Goal: Task Accomplishment & Management: Manage account settings

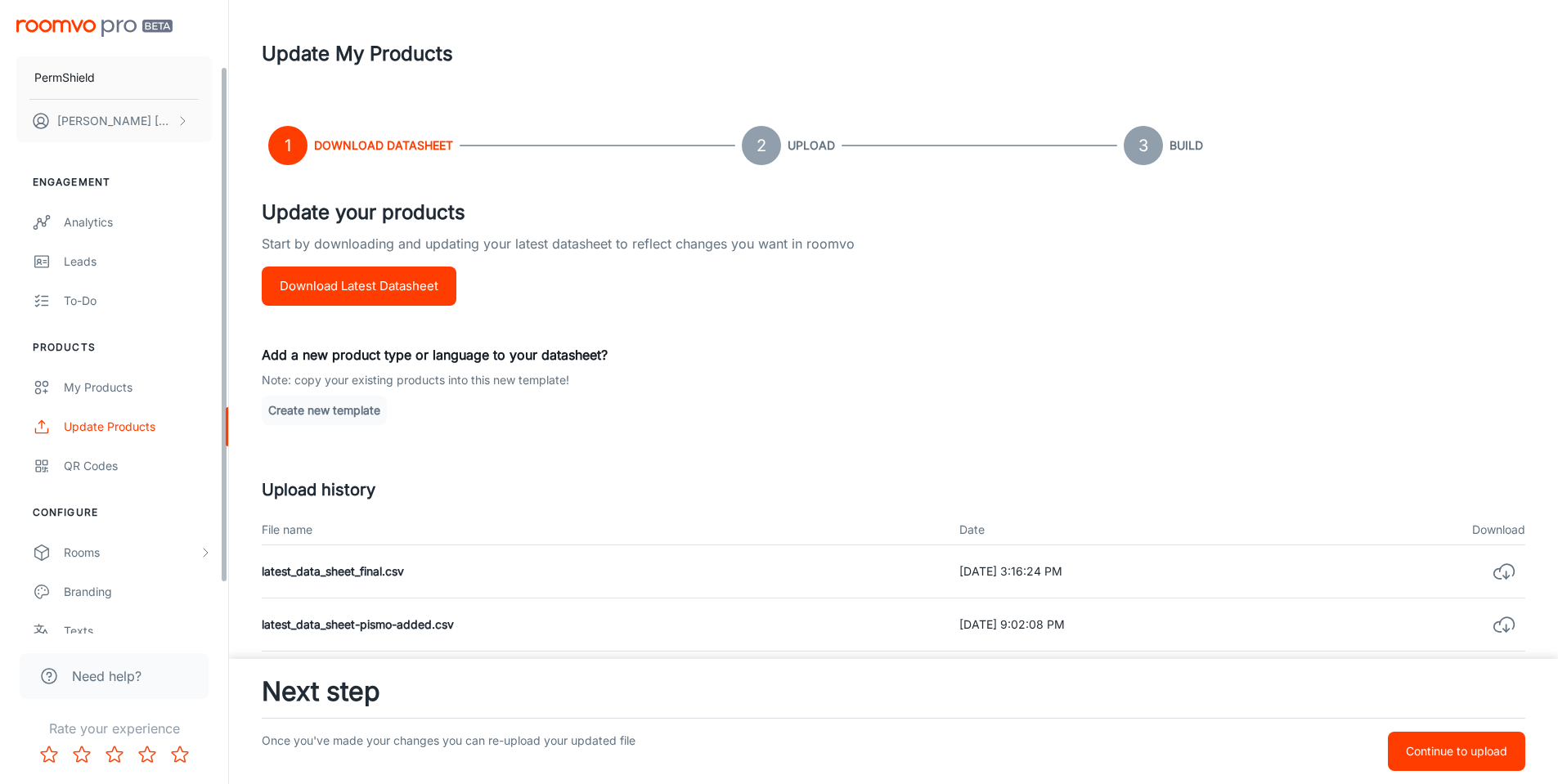
scroll to position [143, 0]
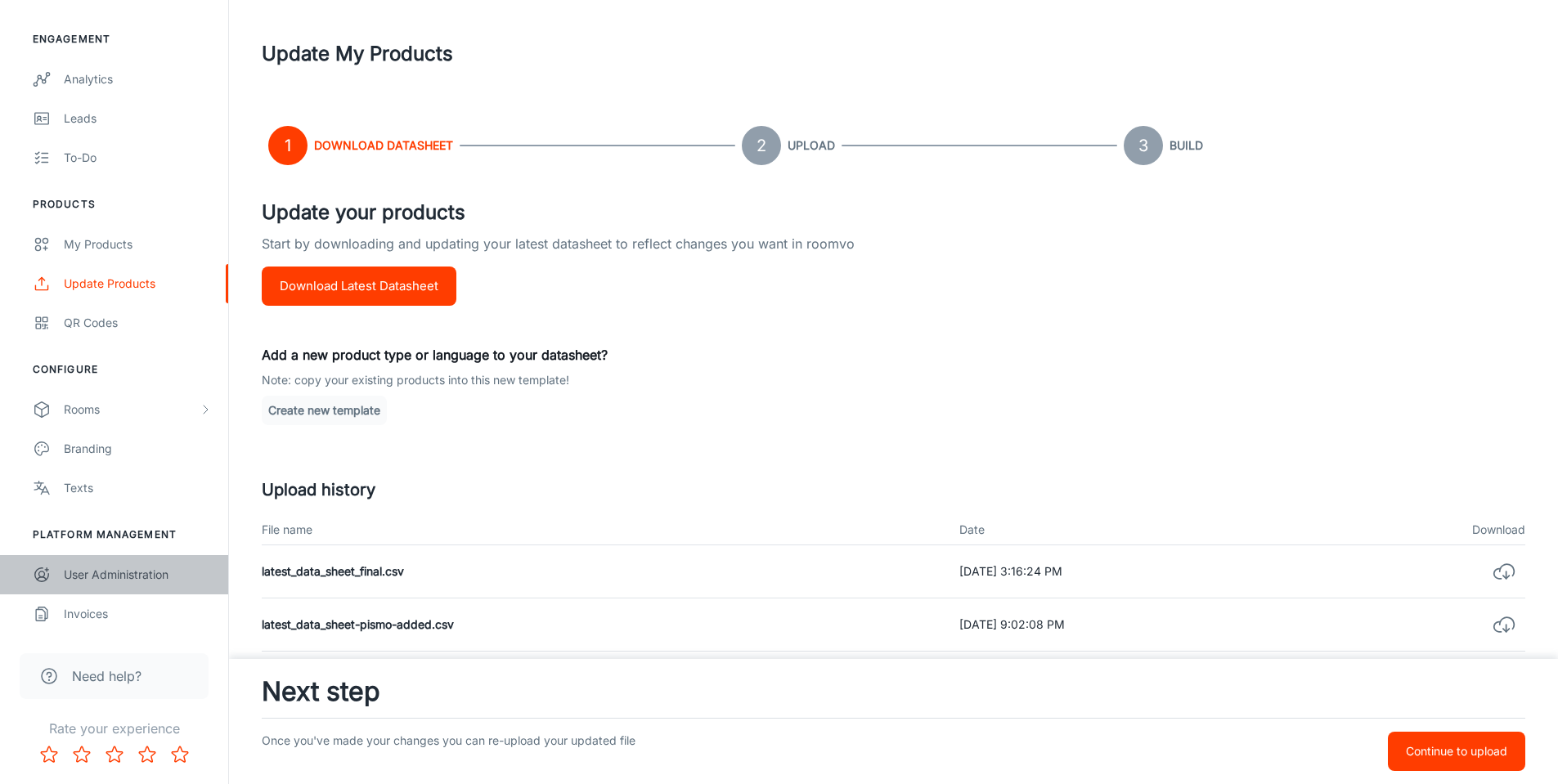
click at [114, 585] on link "User Administration" at bounding box center [114, 574] width 228 height 39
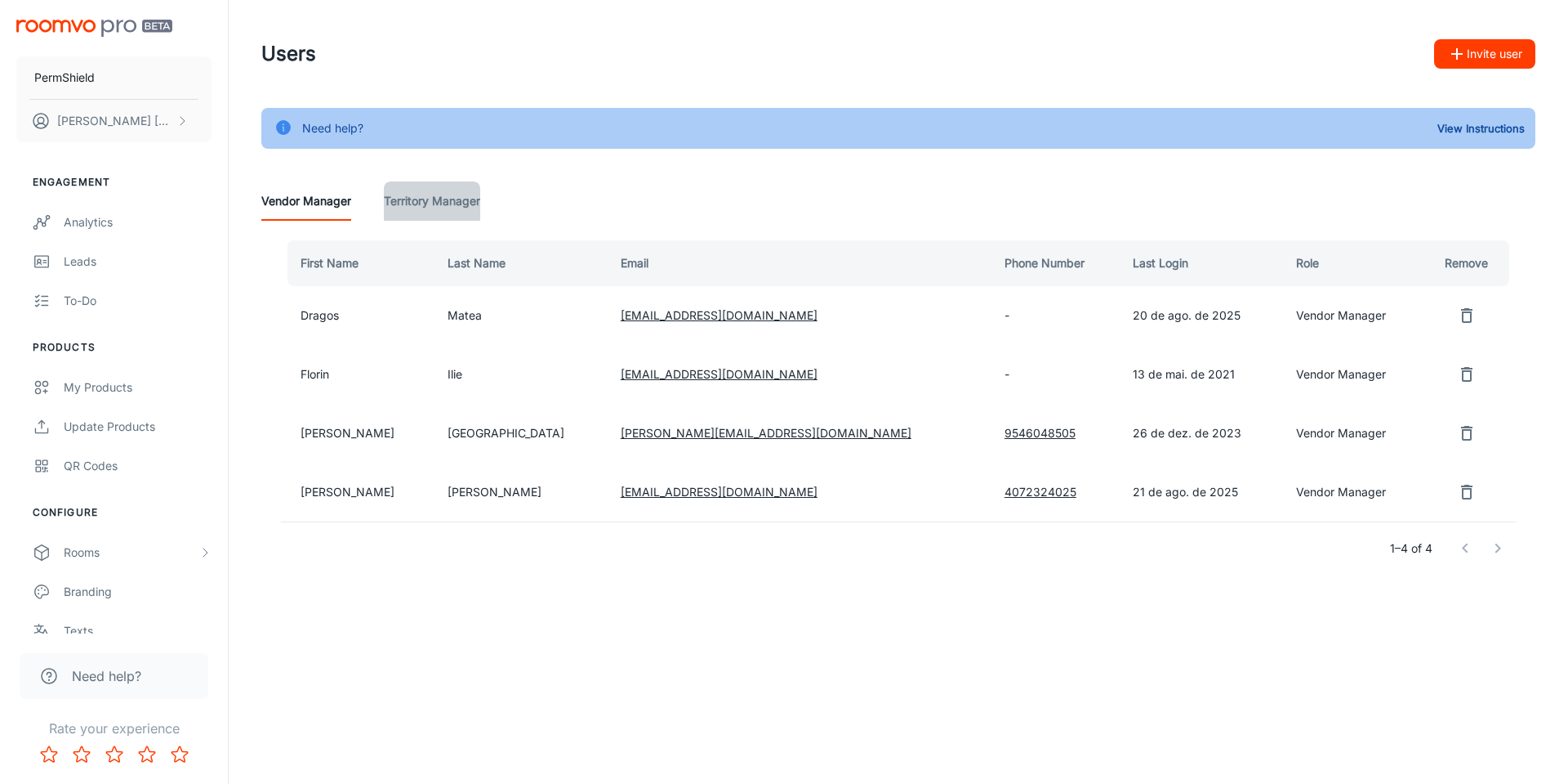
click at [466, 204] on Manager "Territory Manager" at bounding box center [432, 200] width 96 height 39
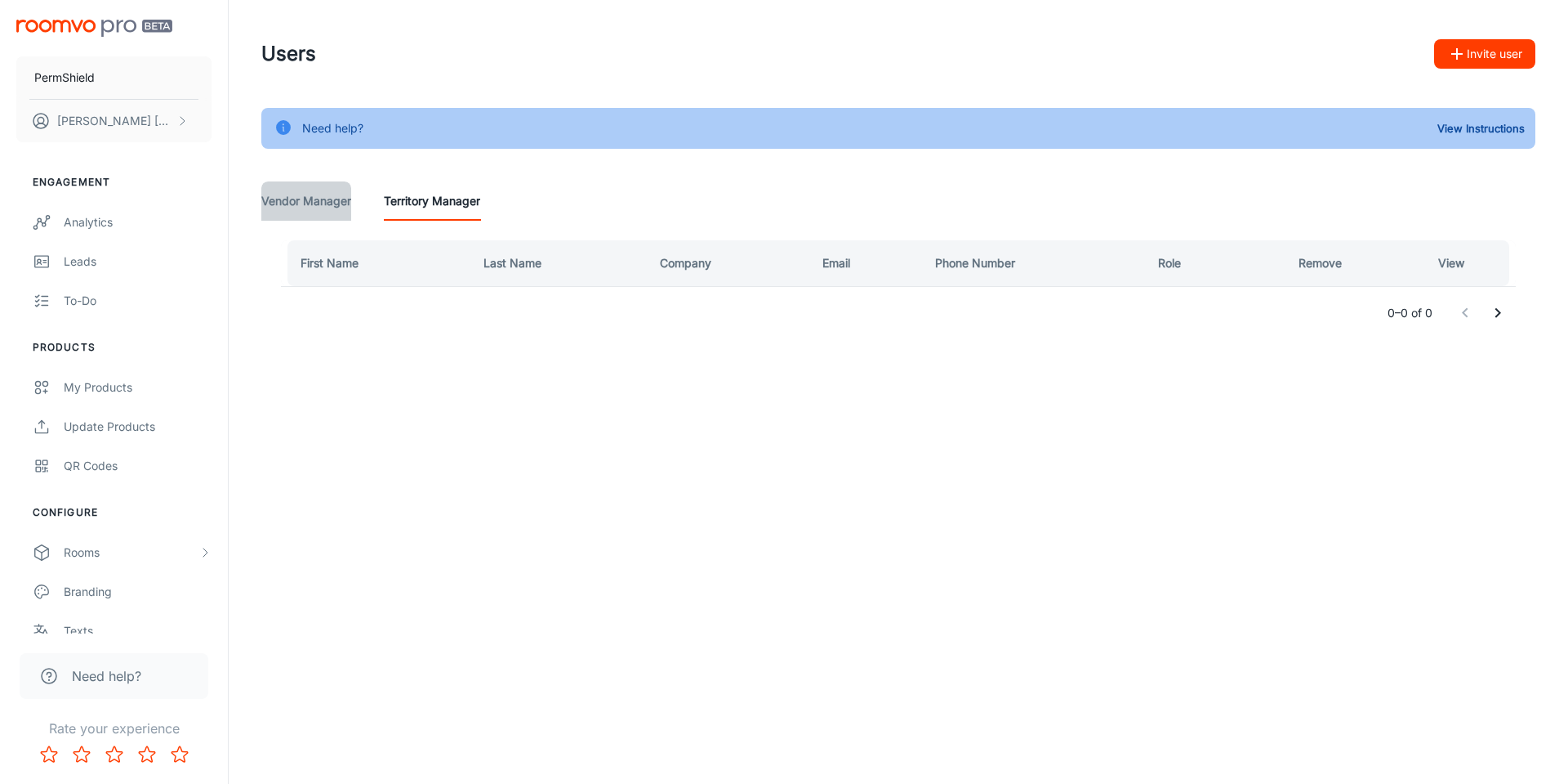
click at [338, 194] on Manager "Vendor Manager" at bounding box center [306, 200] width 90 height 39
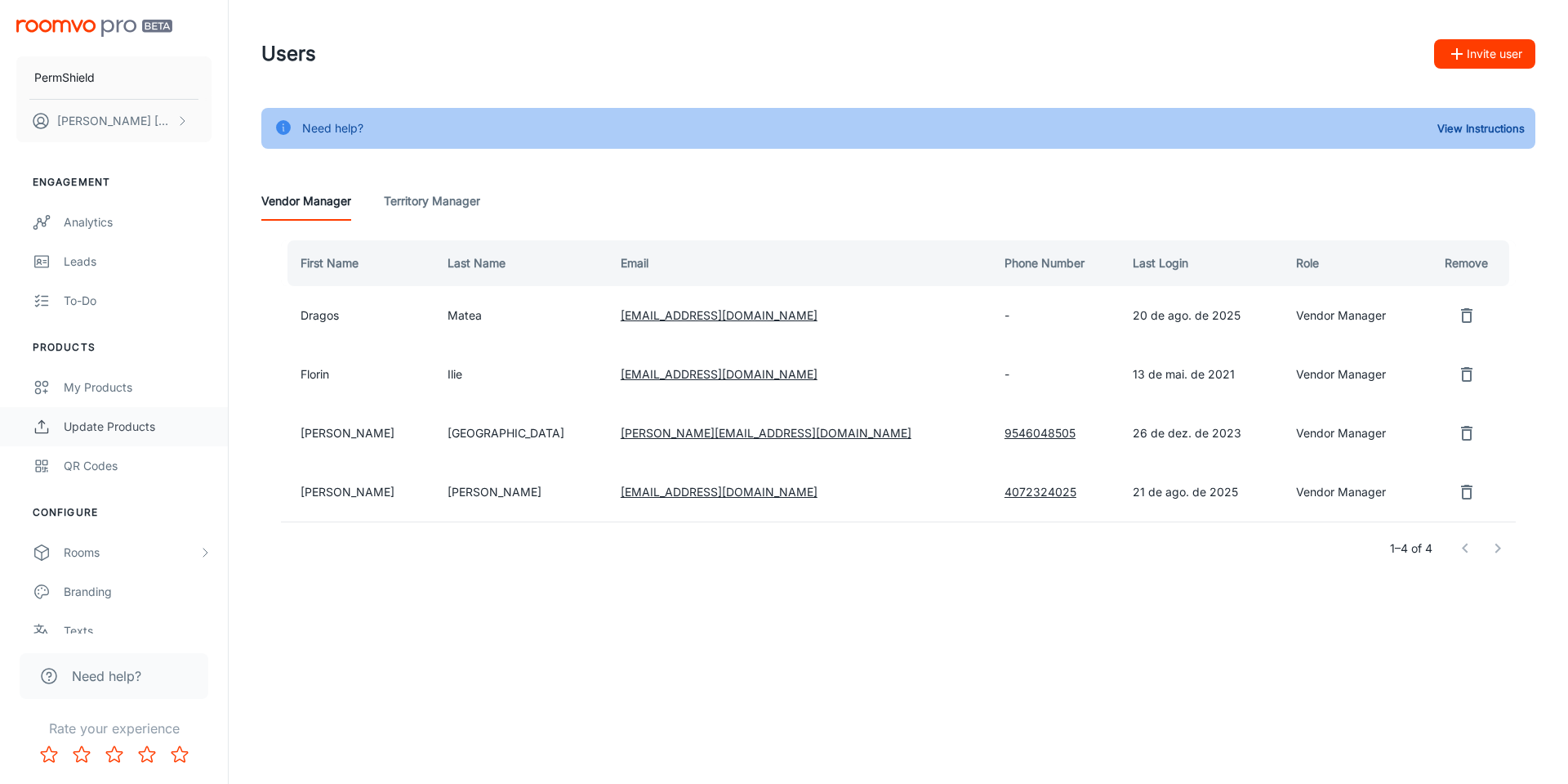
click at [131, 420] on div "Update Products" at bounding box center [138, 426] width 148 height 18
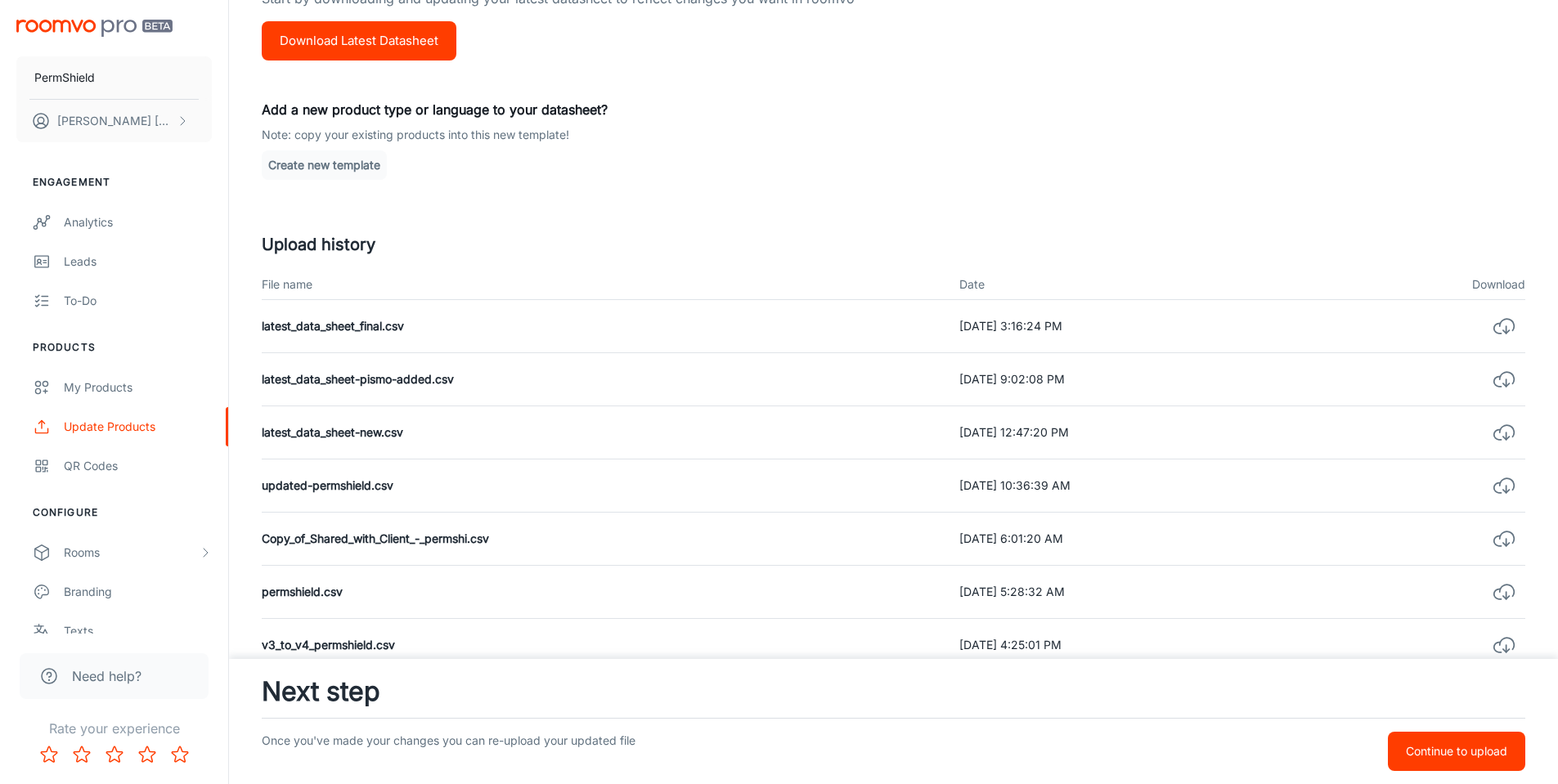
scroll to position [364, 0]
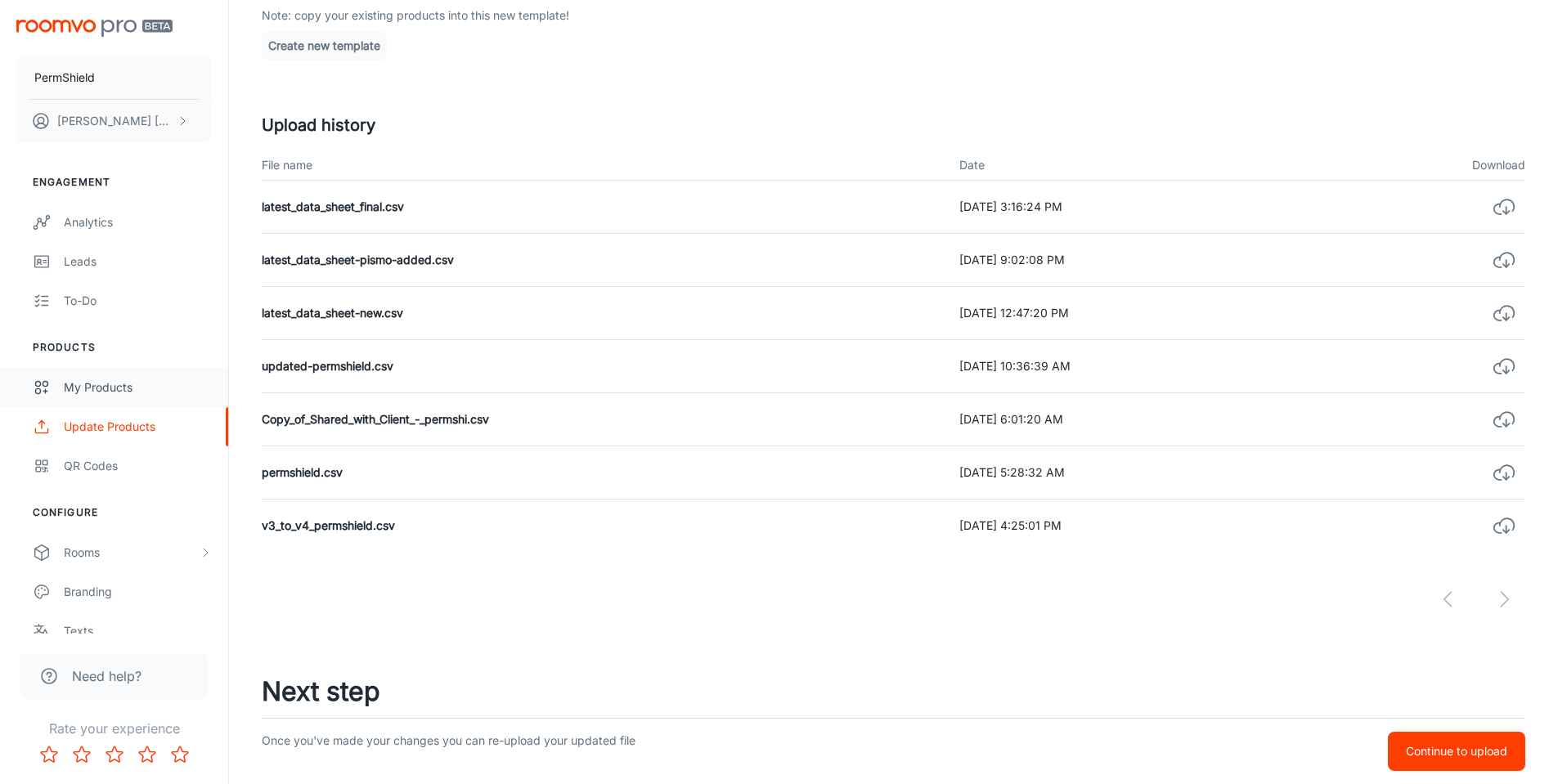
click at [88, 390] on div "My Products" at bounding box center [138, 388] width 148 height 18
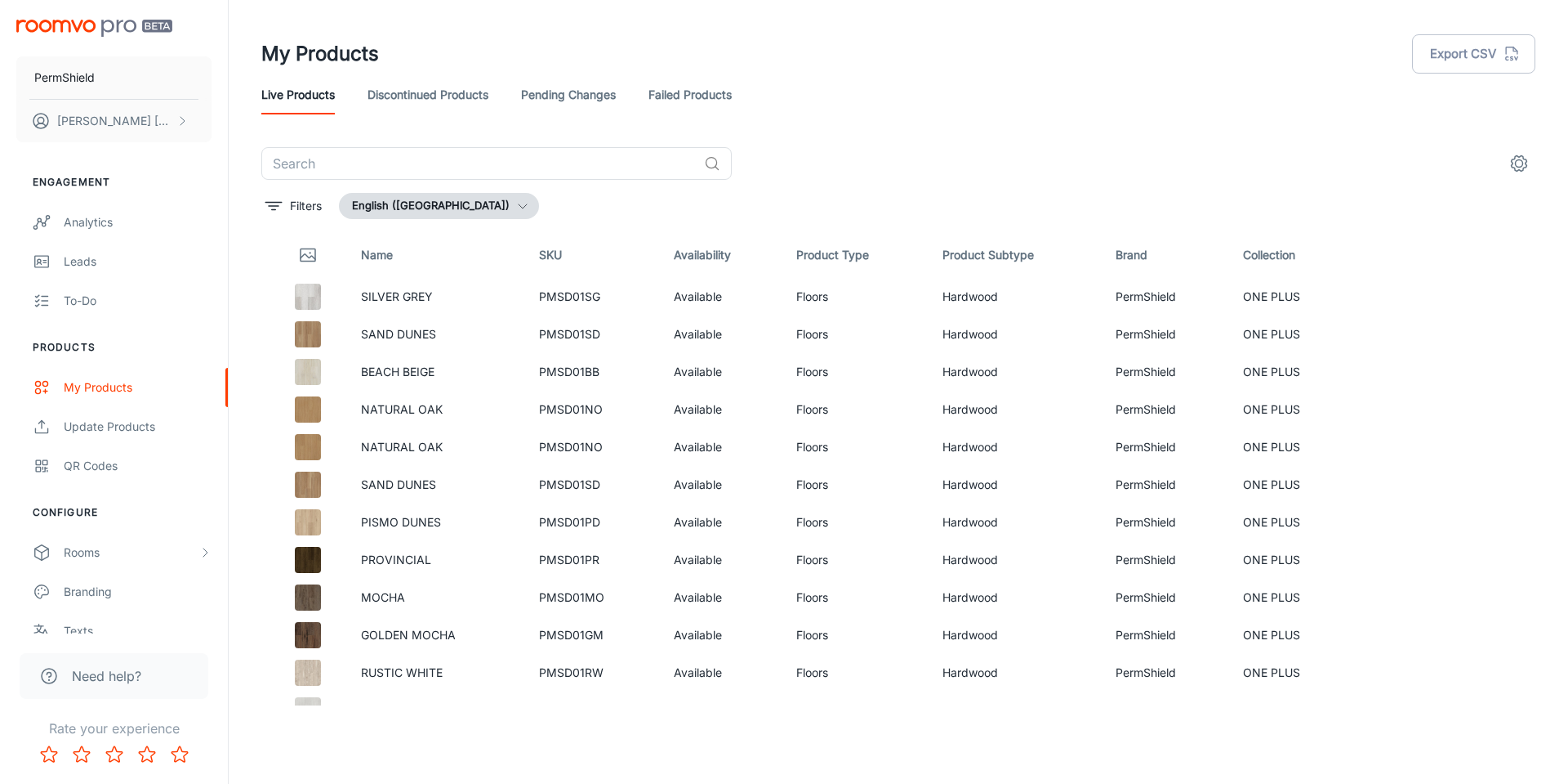
click at [562, 96] on link "Pending Changes" at bounding box center [569, 94] width 95 height 39
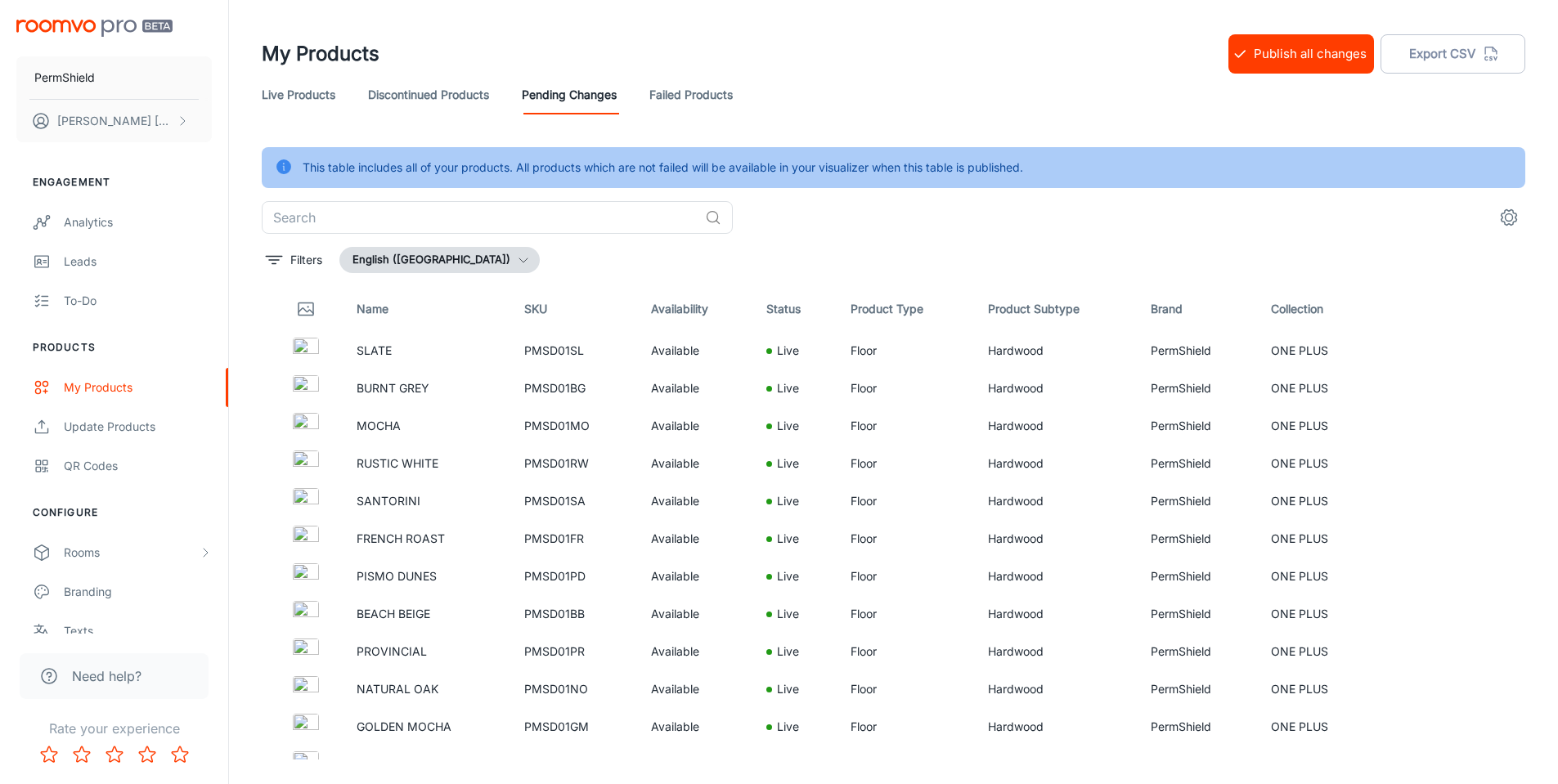
click at [678, 99] on link "Failed Products" at bounding box center [690, 94] width 83 height 39
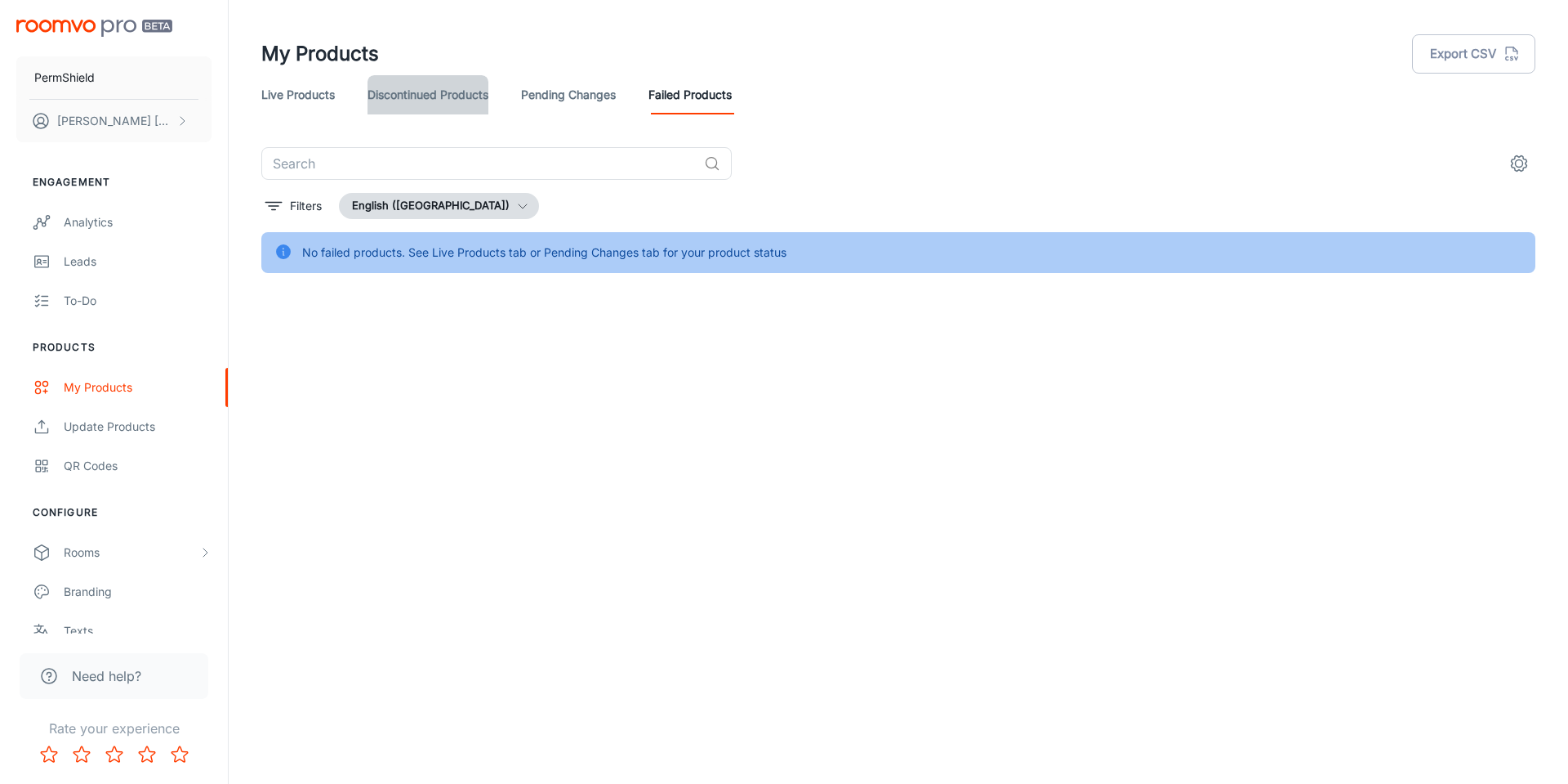
click at [433, 103] on link "Discontinued Products" at bounding box center [428, 94] width 121 height 39
click at [304, 91] on link "Live Products" at bounding box center [298, 94] width 73 height 39
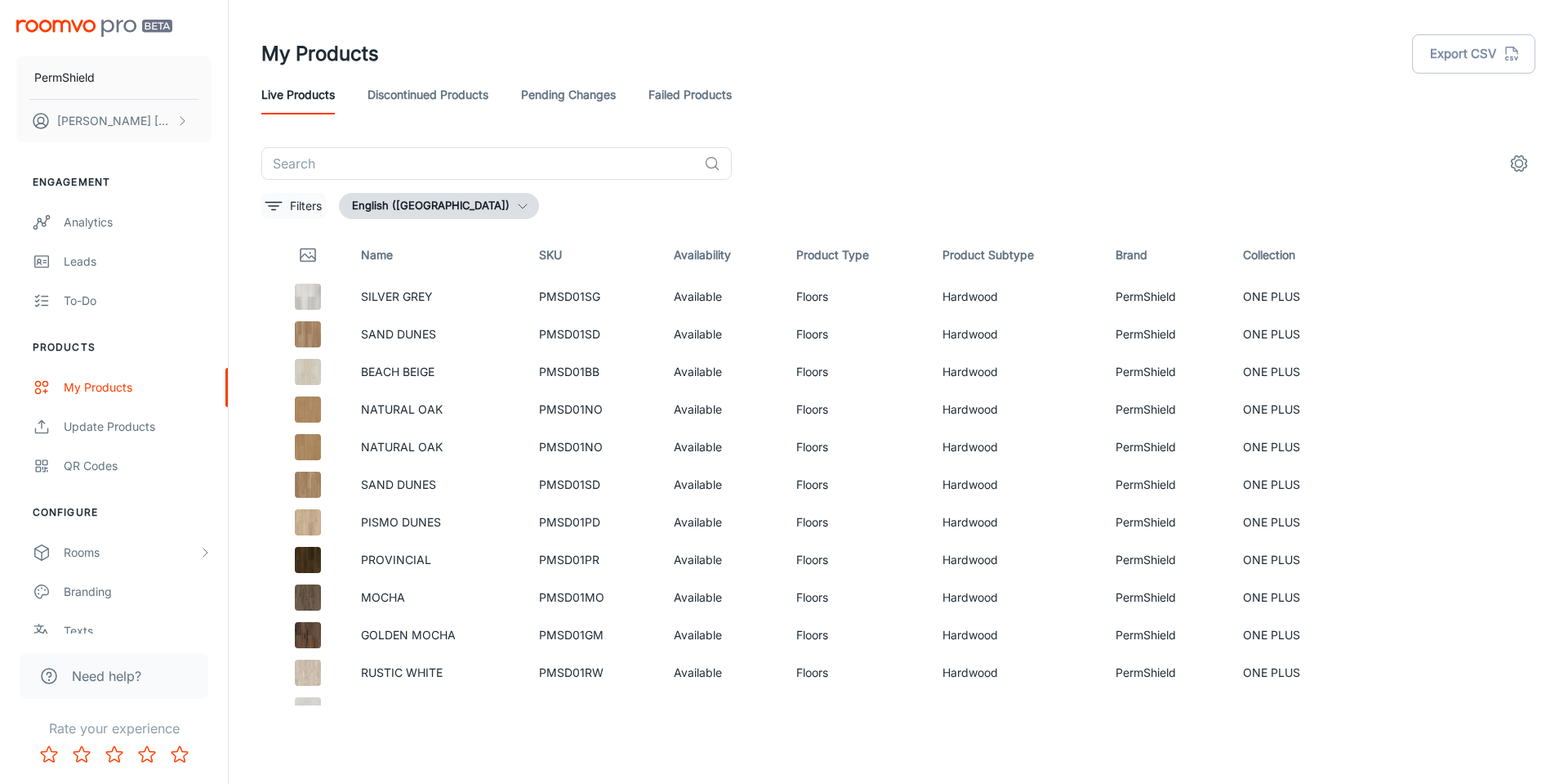
click at [296, 196] on button "Filters" at bounding box center [293, 206] width 65 height 27
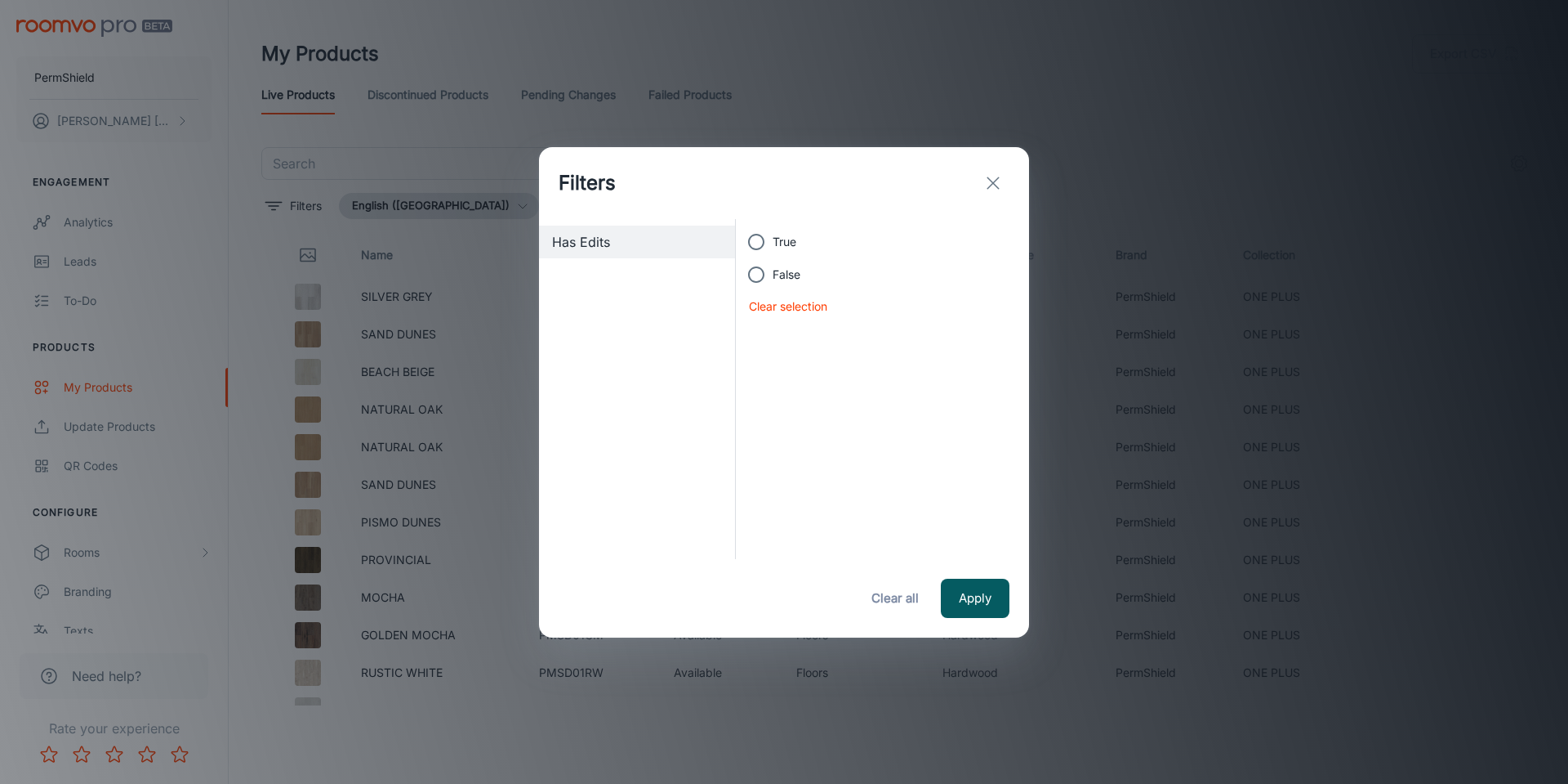
click at [999, 177] on icon "exit" at bounding box center [992, 182] width 19 height 19
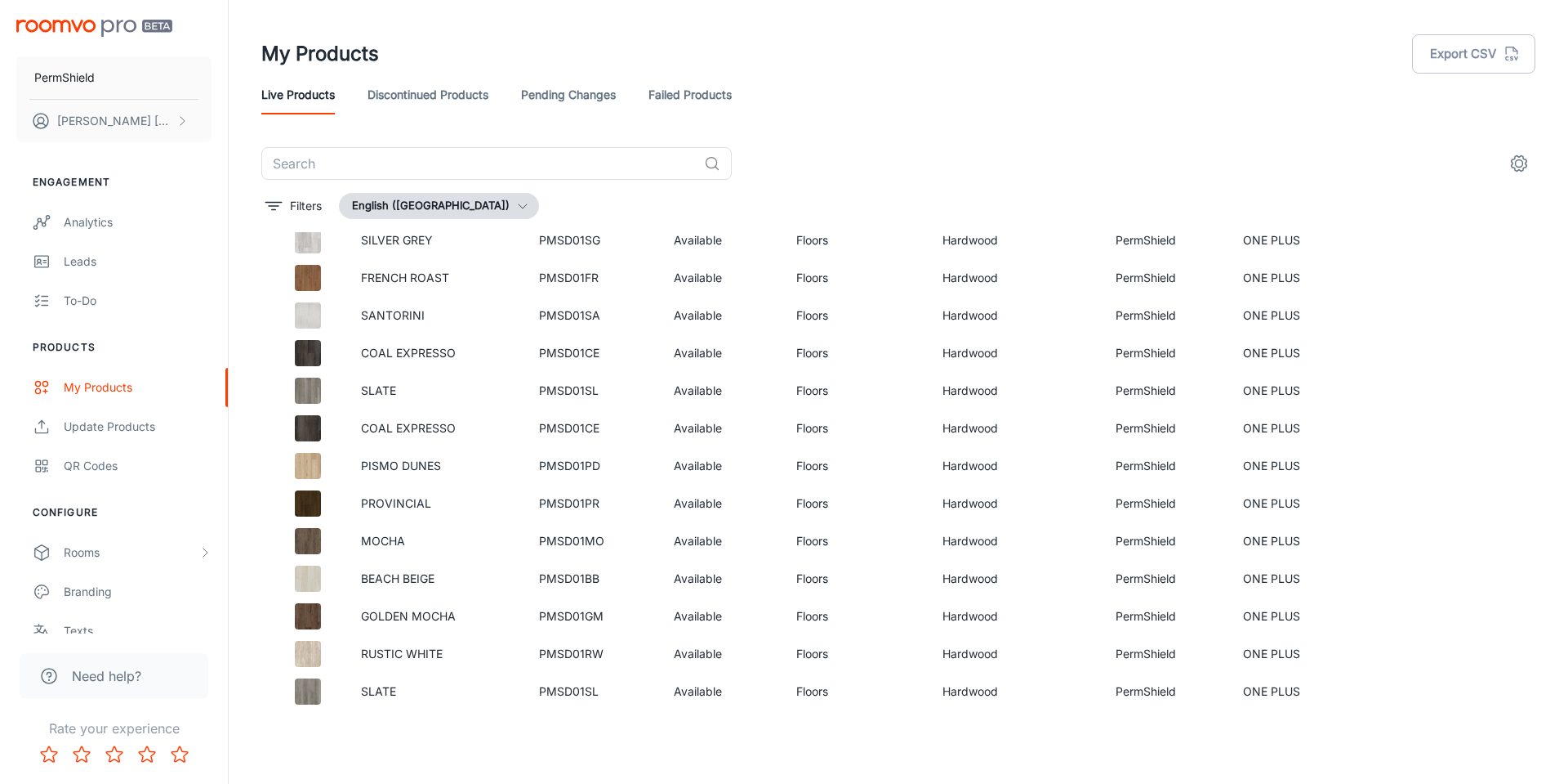
scroll to position [625, 0]
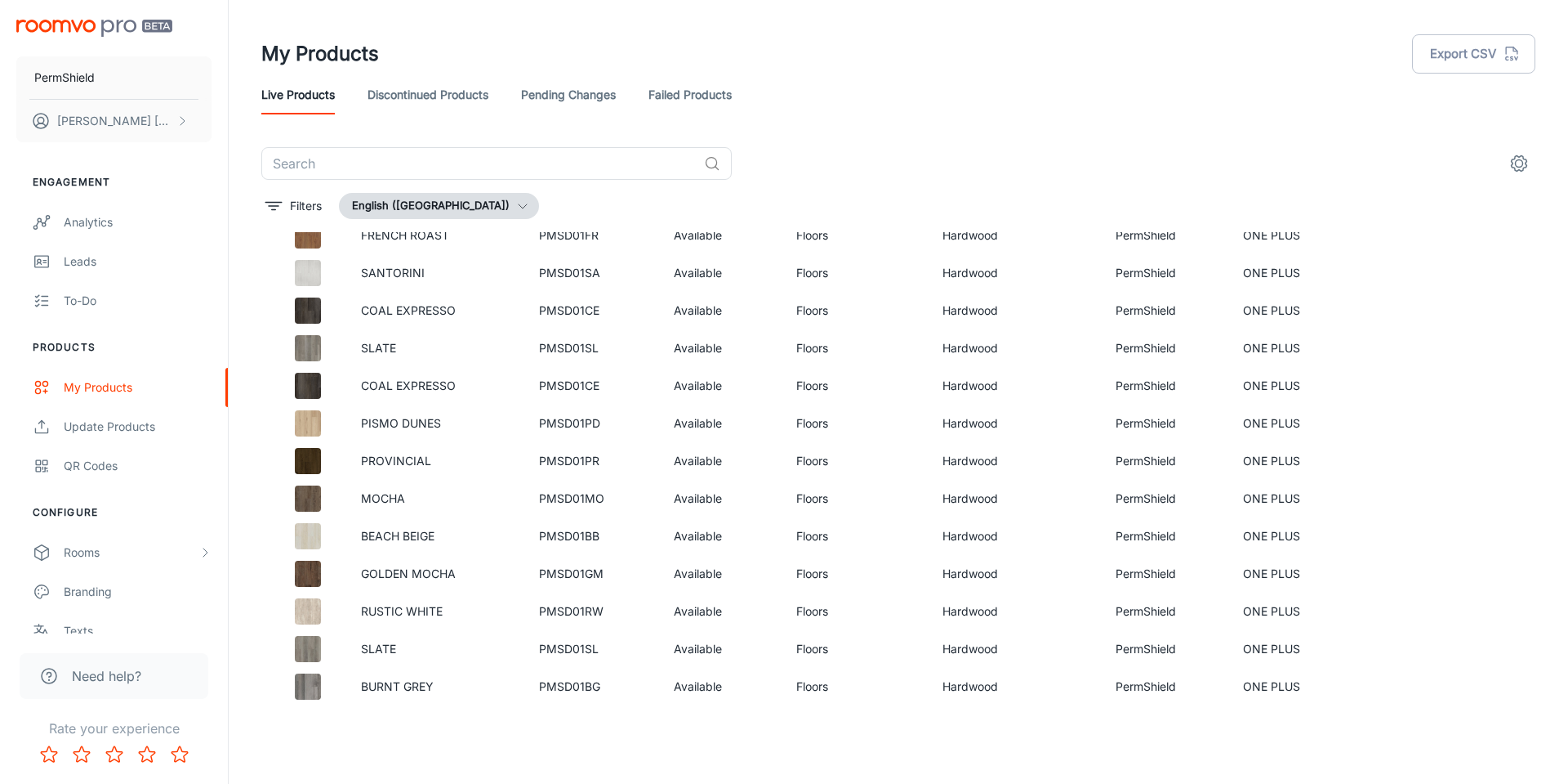
click at [1520, 160] on circle "settings" at bounding box center [1520, 164] width 7 height 7
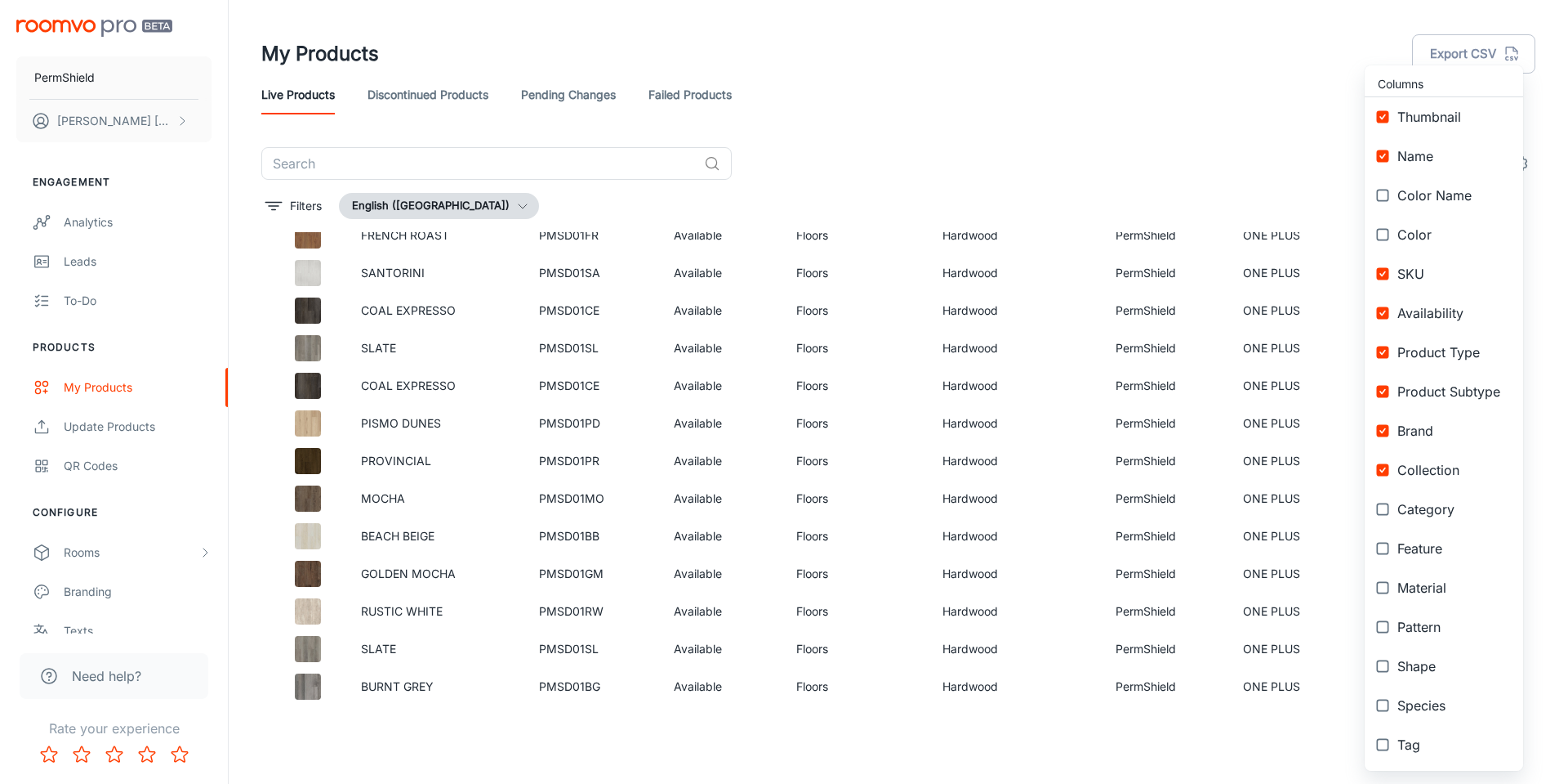
click at [945, 172] on div at bounding box center [784, 392] width 1568 height 784
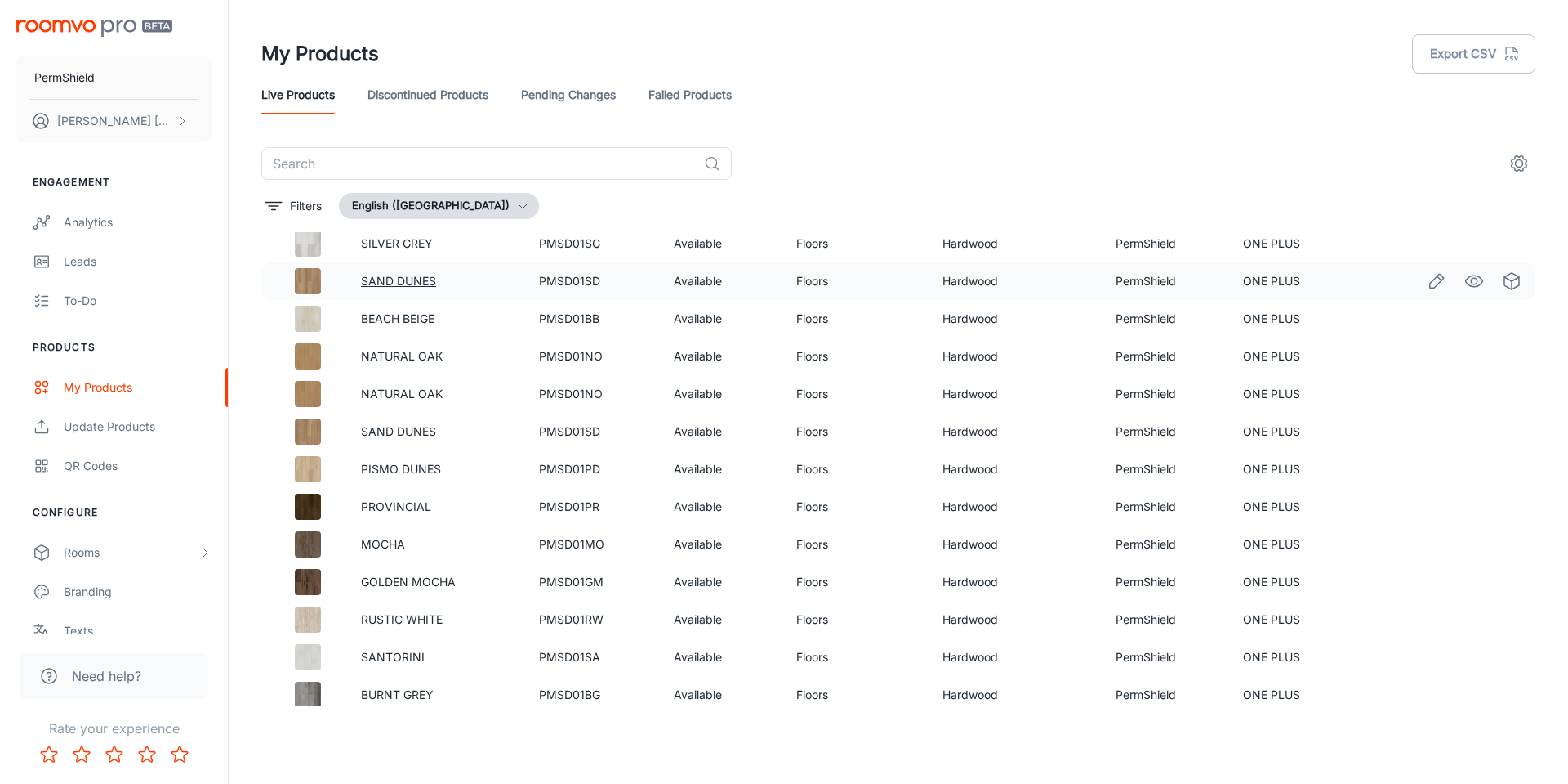
scroll to position [0, 0]
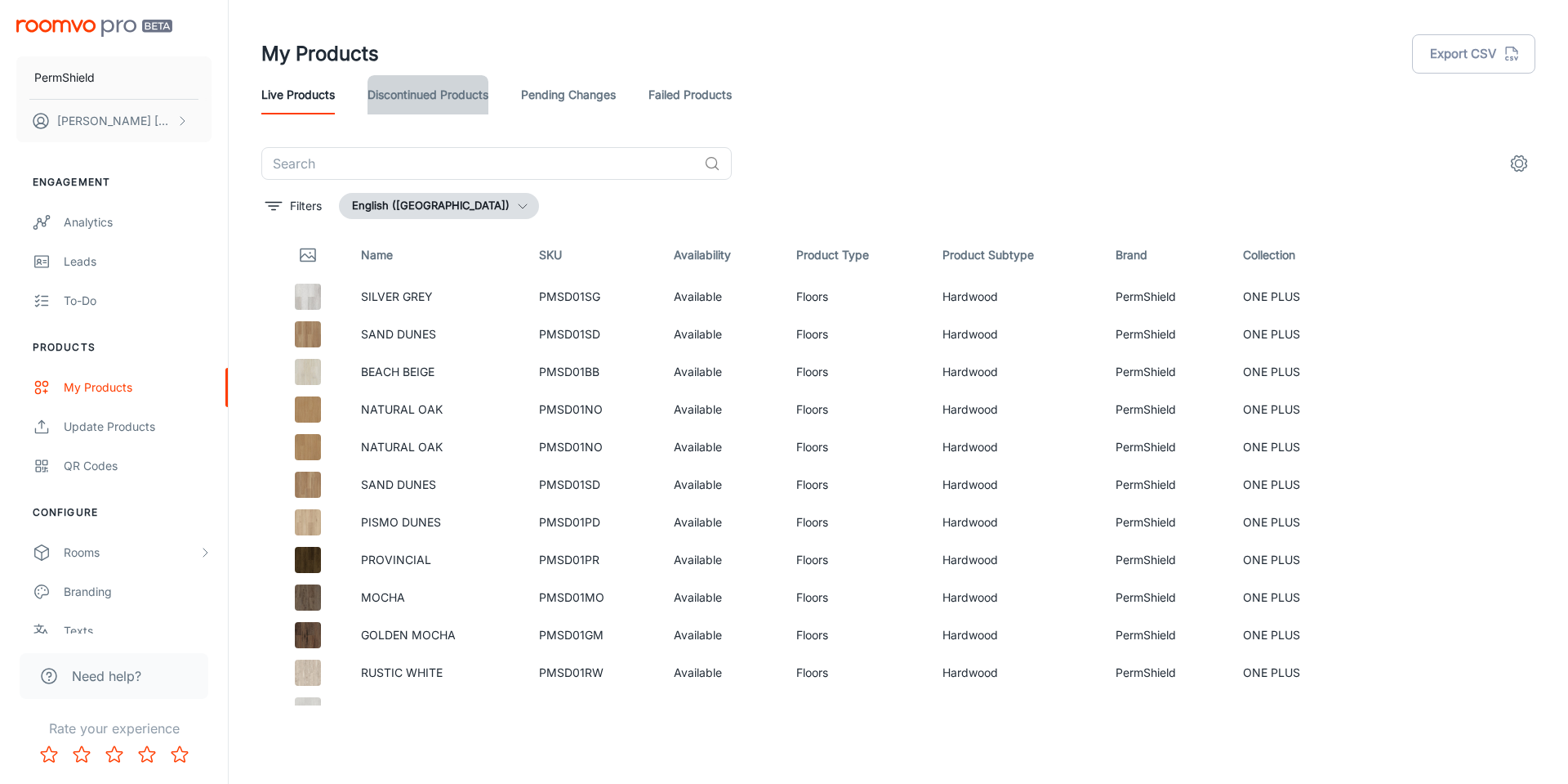
click at [378, 90] on link "Discontinued Products" at bounding box center [428, 94] width 121 height 39
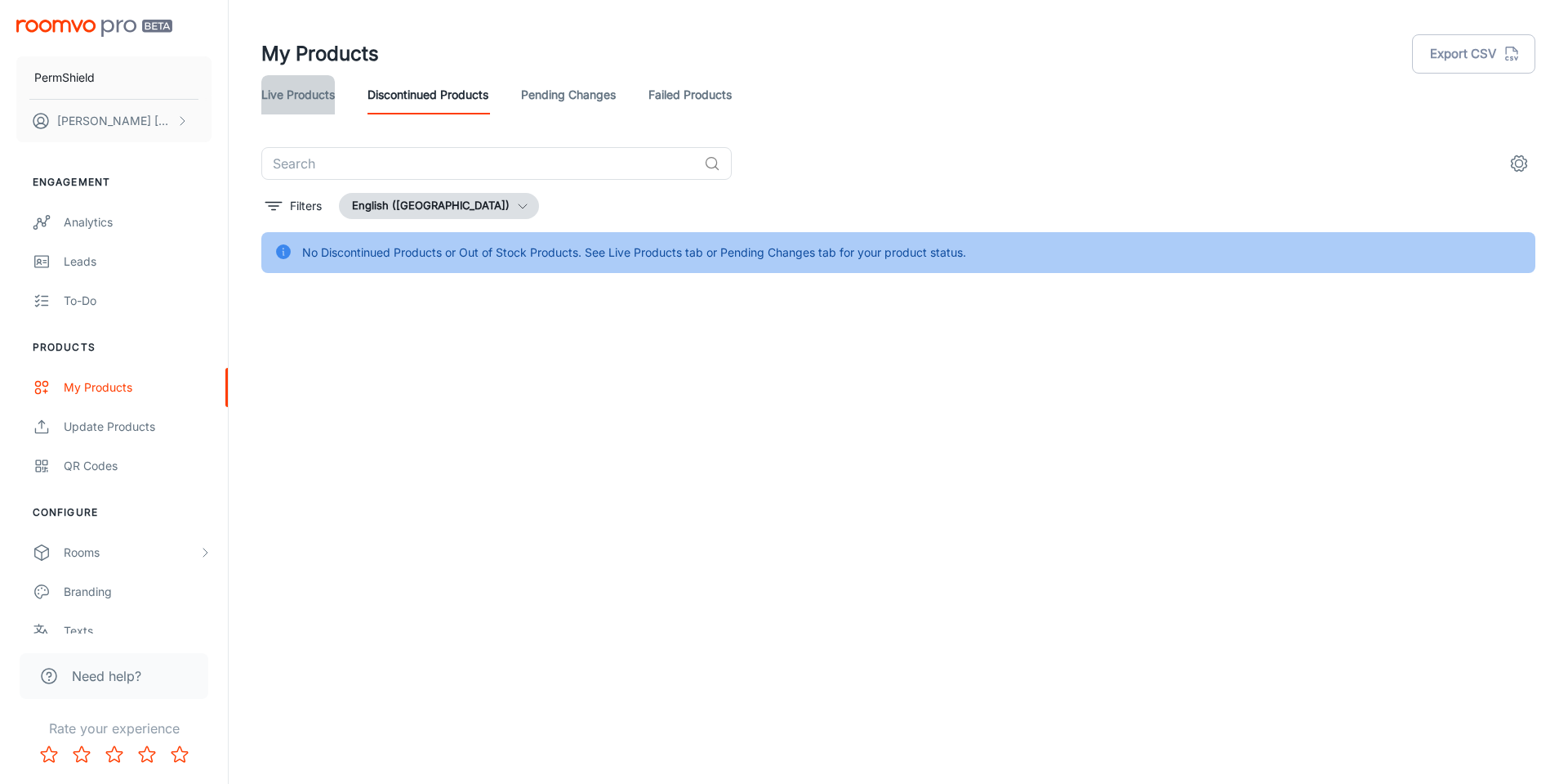
click at [301, 92] on link "Live Products" at bounding box center [298, 94] width 73 height 39
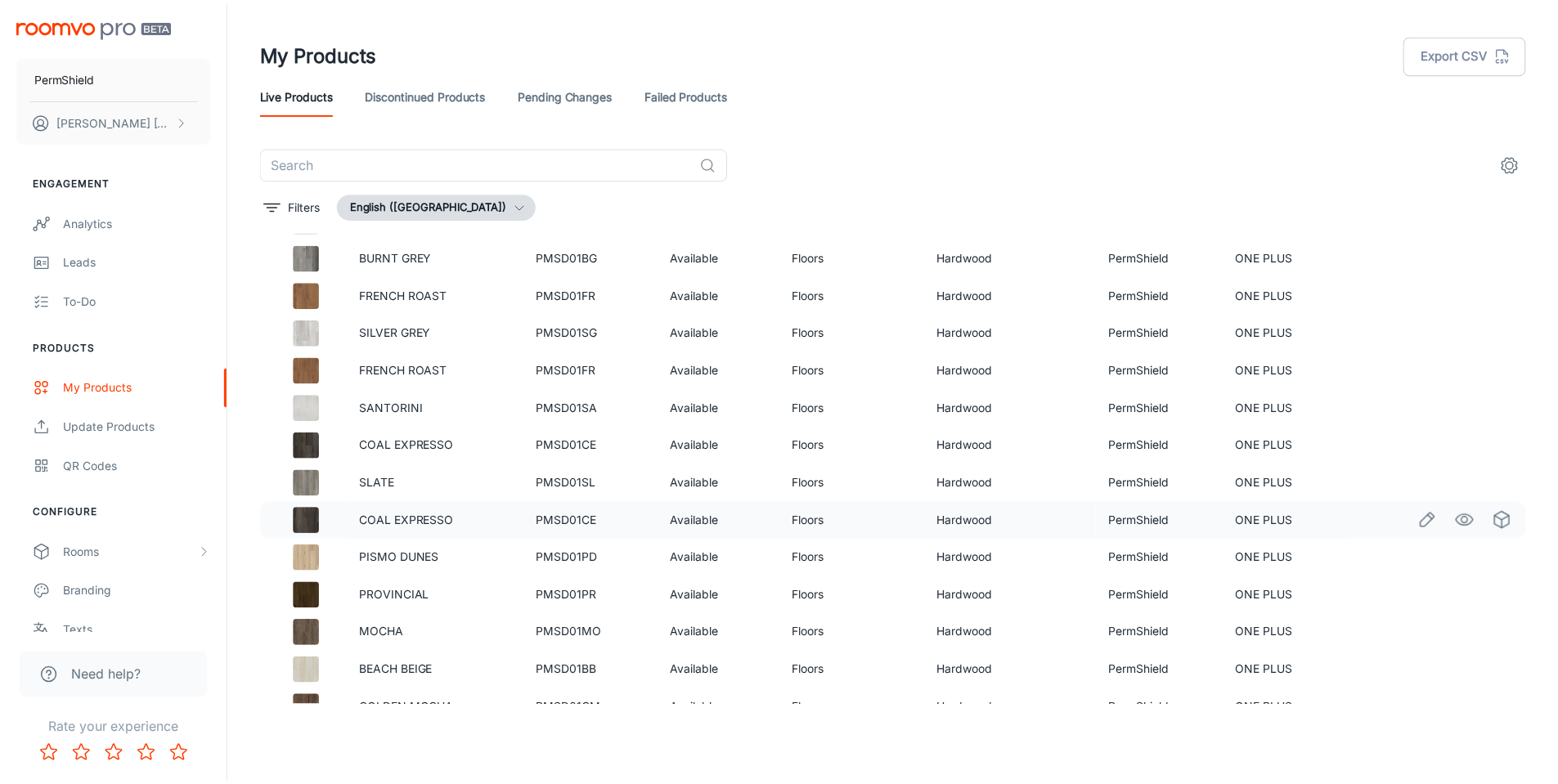
scroll to position [625, 0]
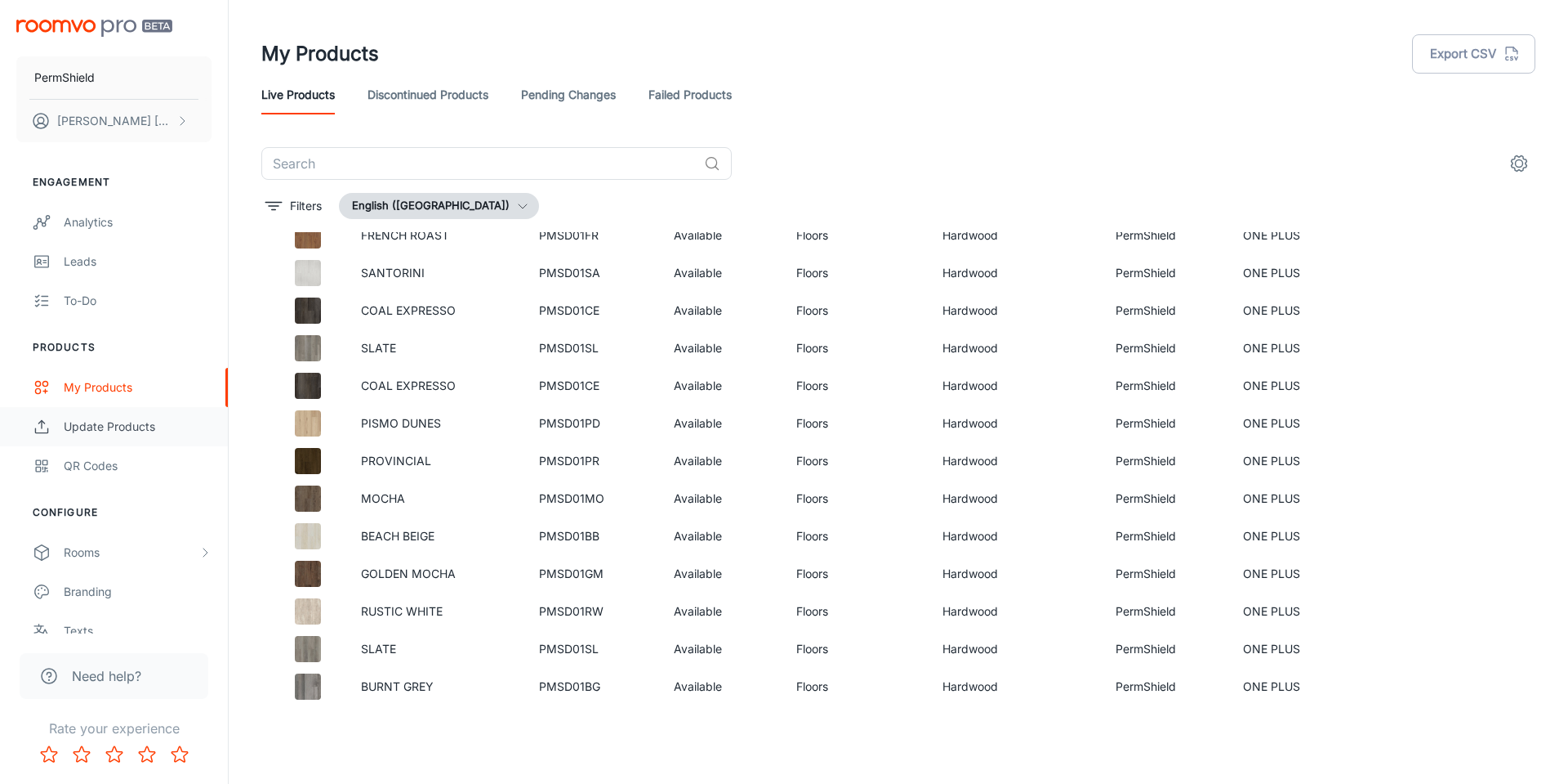
click at [88, 433] on div "Update Products" at bounding box center [138, 426] width 148 height 18
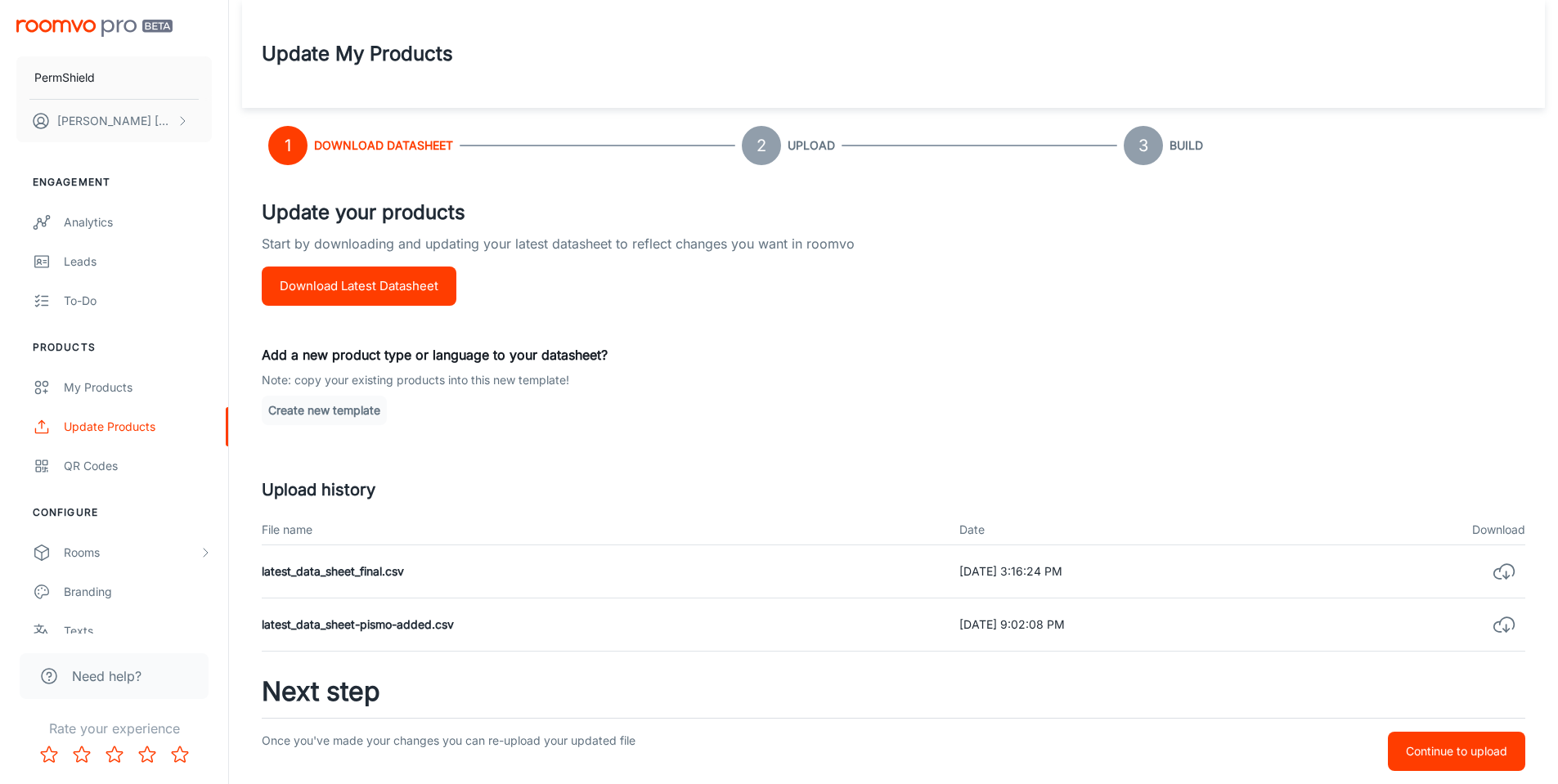
scroll to position [364, 0]
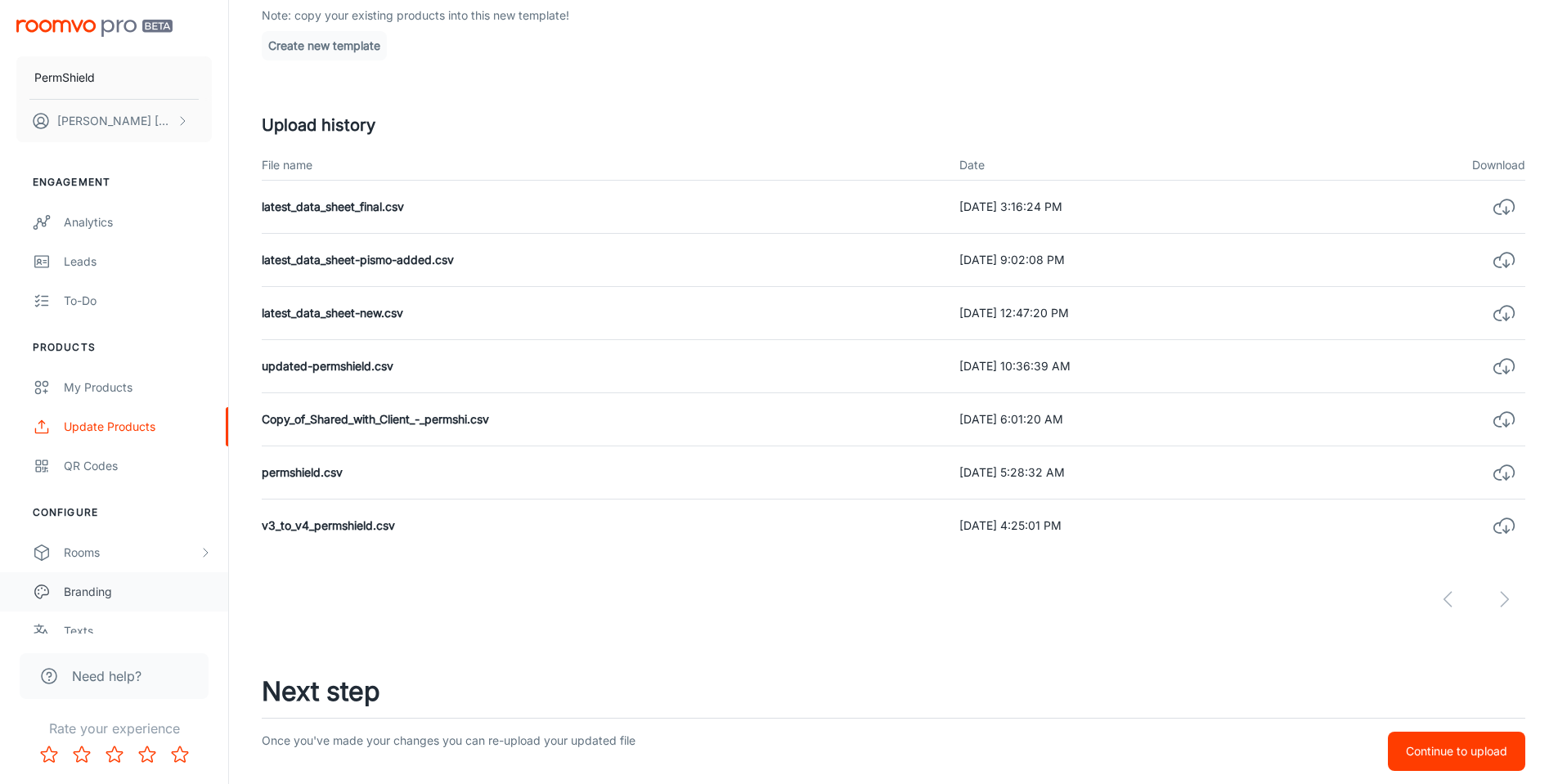
click at [88, 592] on div "Branding" at bounding box center [138, 592] width 148 height 18
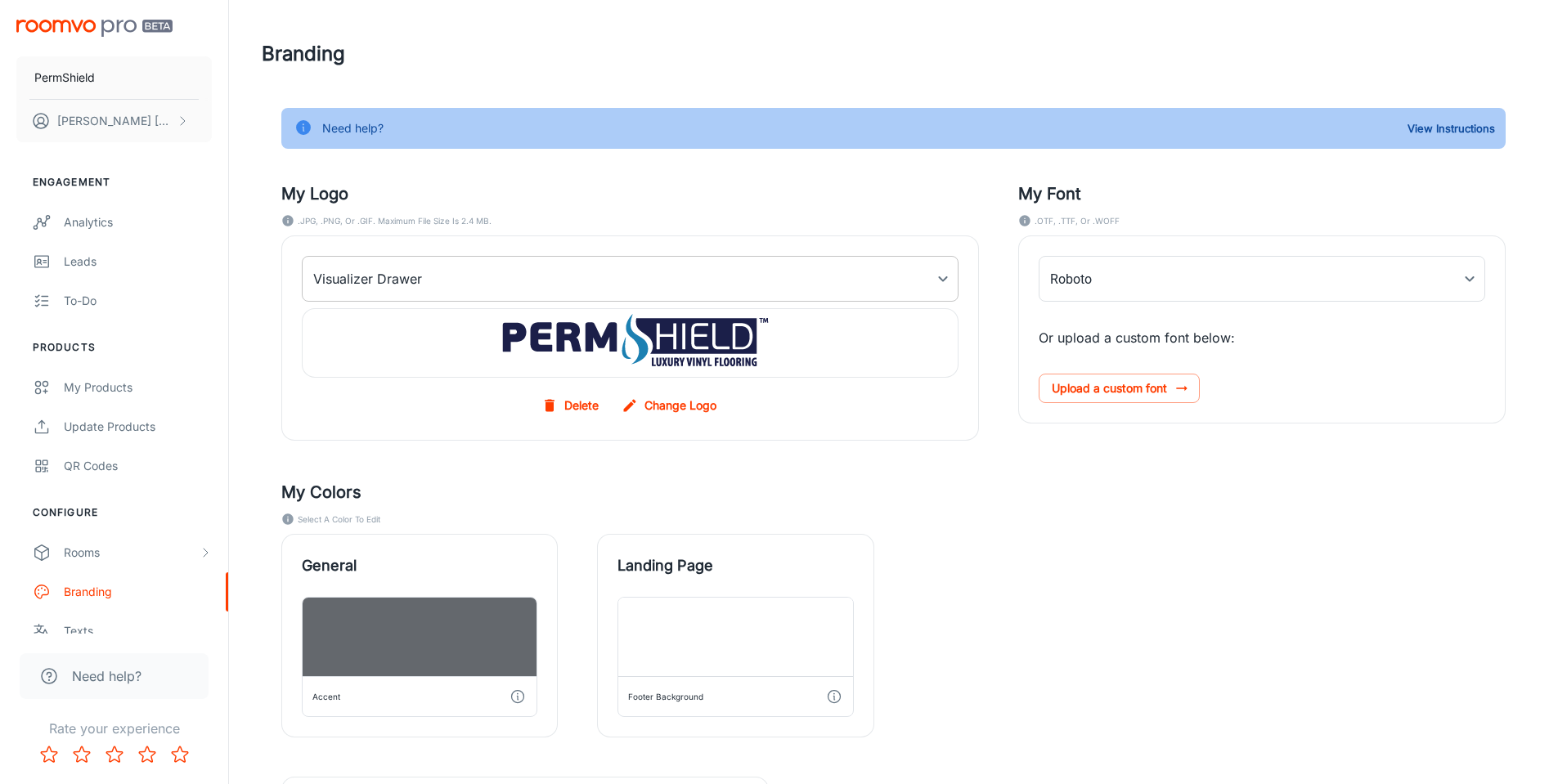
click at [923, 266] on body "PermShield [PERSON_NAME] Engagement Analytics Leads To-do Products My Products …" at bounding box center [779, 392] width 1558 height 784
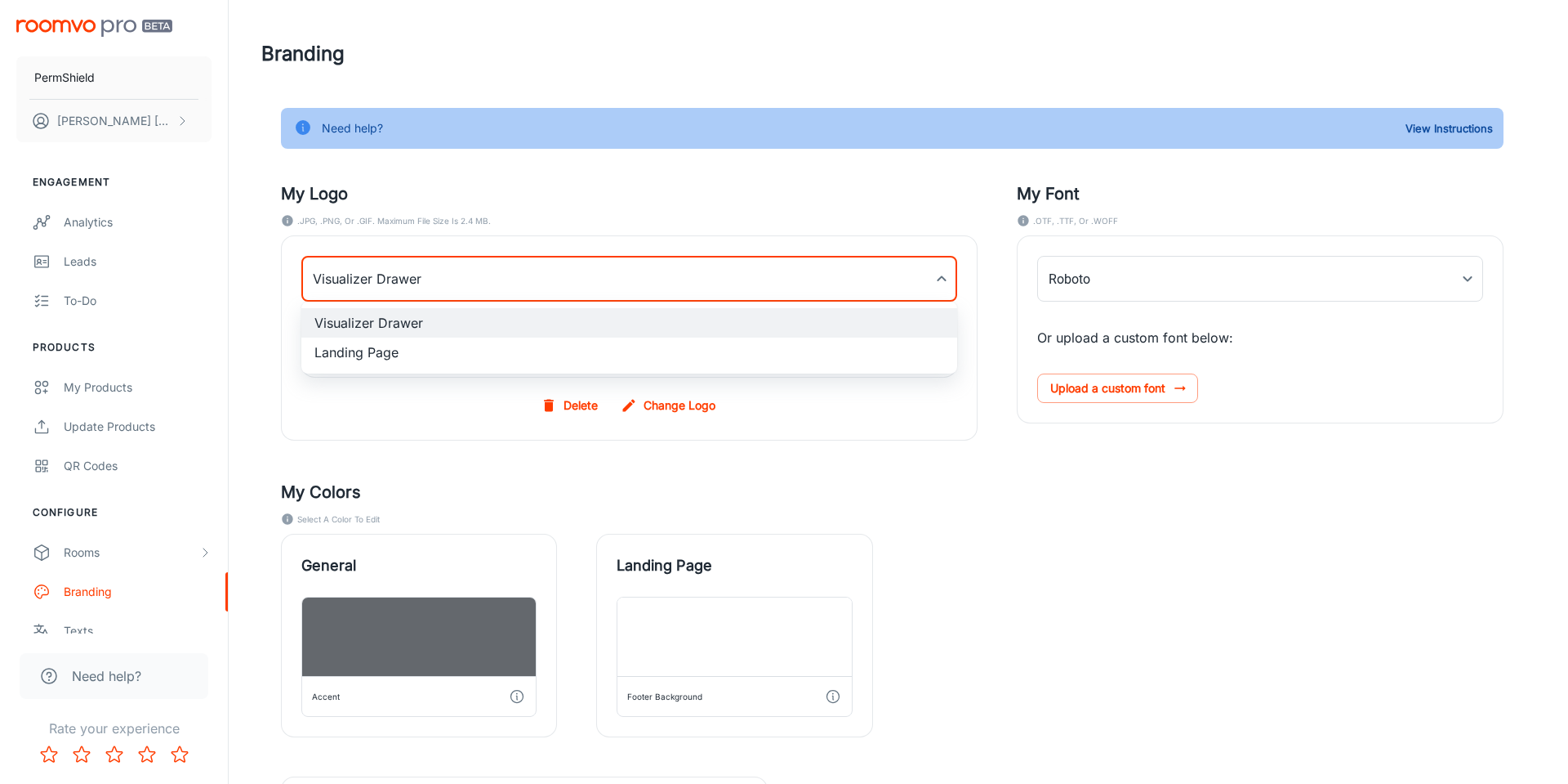
click at [919, 263] on div at bounding box center [784, 392] width 1568 height 784
